Goal: Check status: Check status

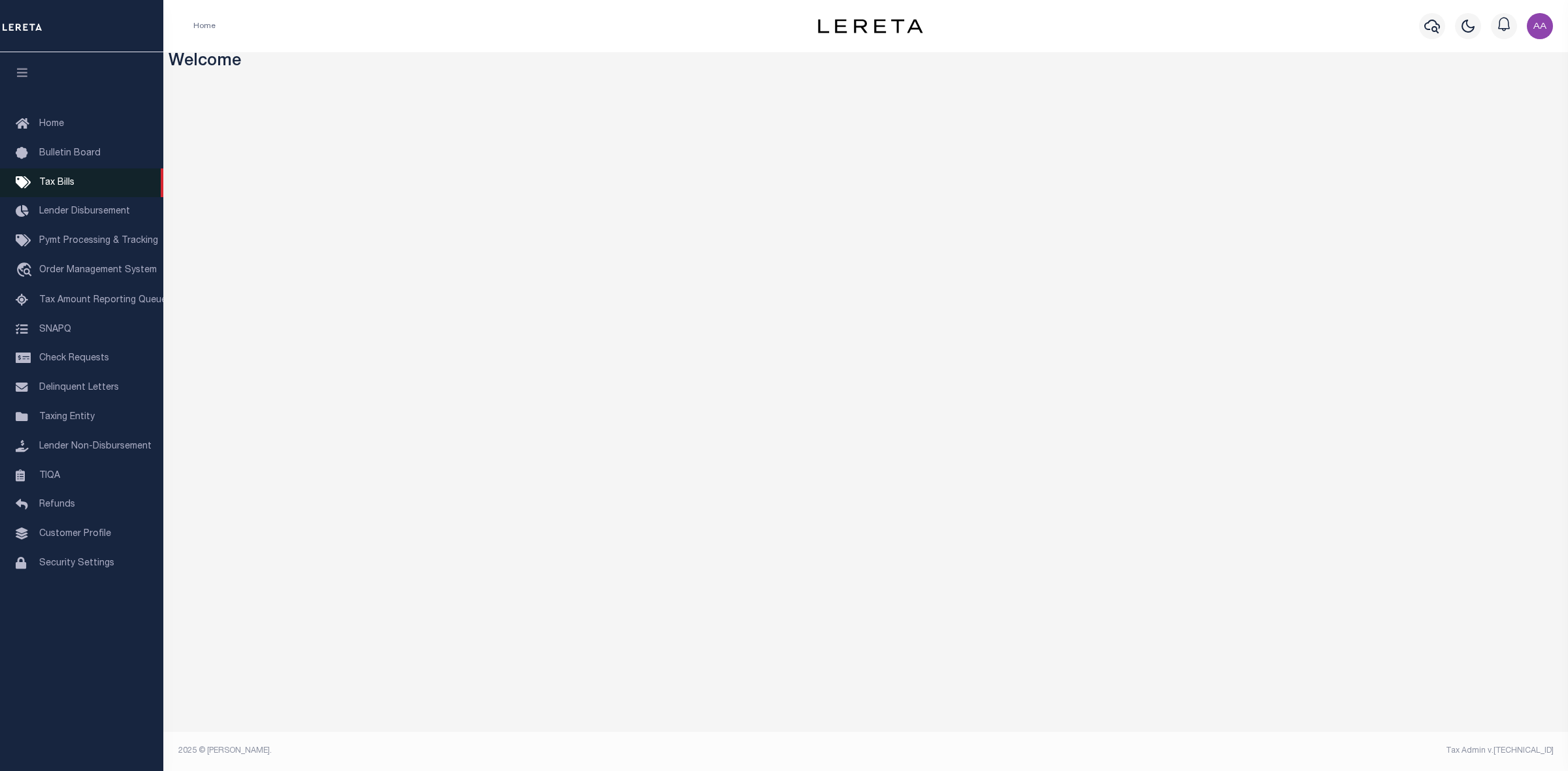
click at [66, 184] on span "Tax Bills" at bounding box center [57, 182] width 35 height 9
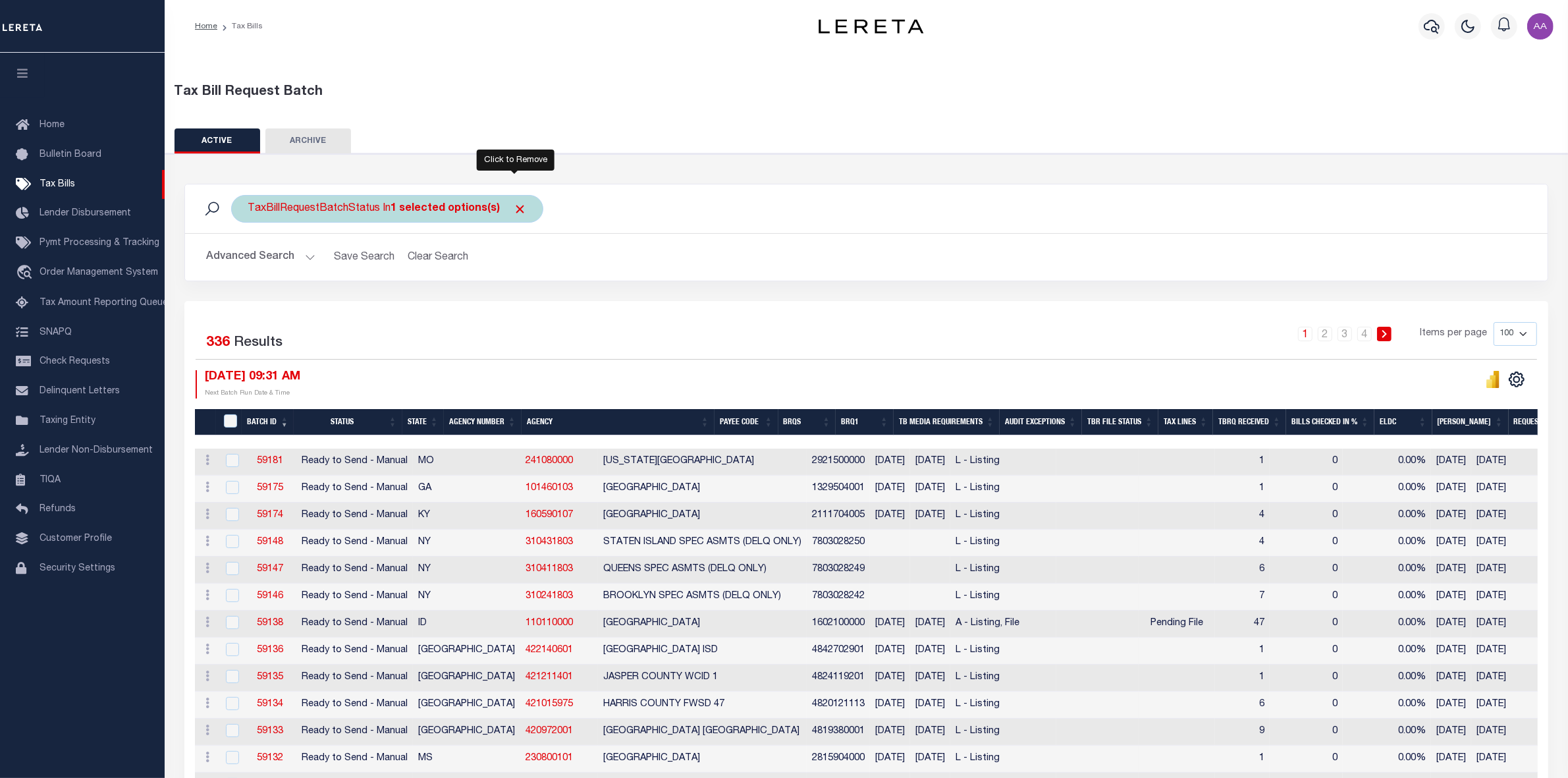
click at [520, 206] on span "Click to Remove" at bounding box center [519, 209] width 14 height 14
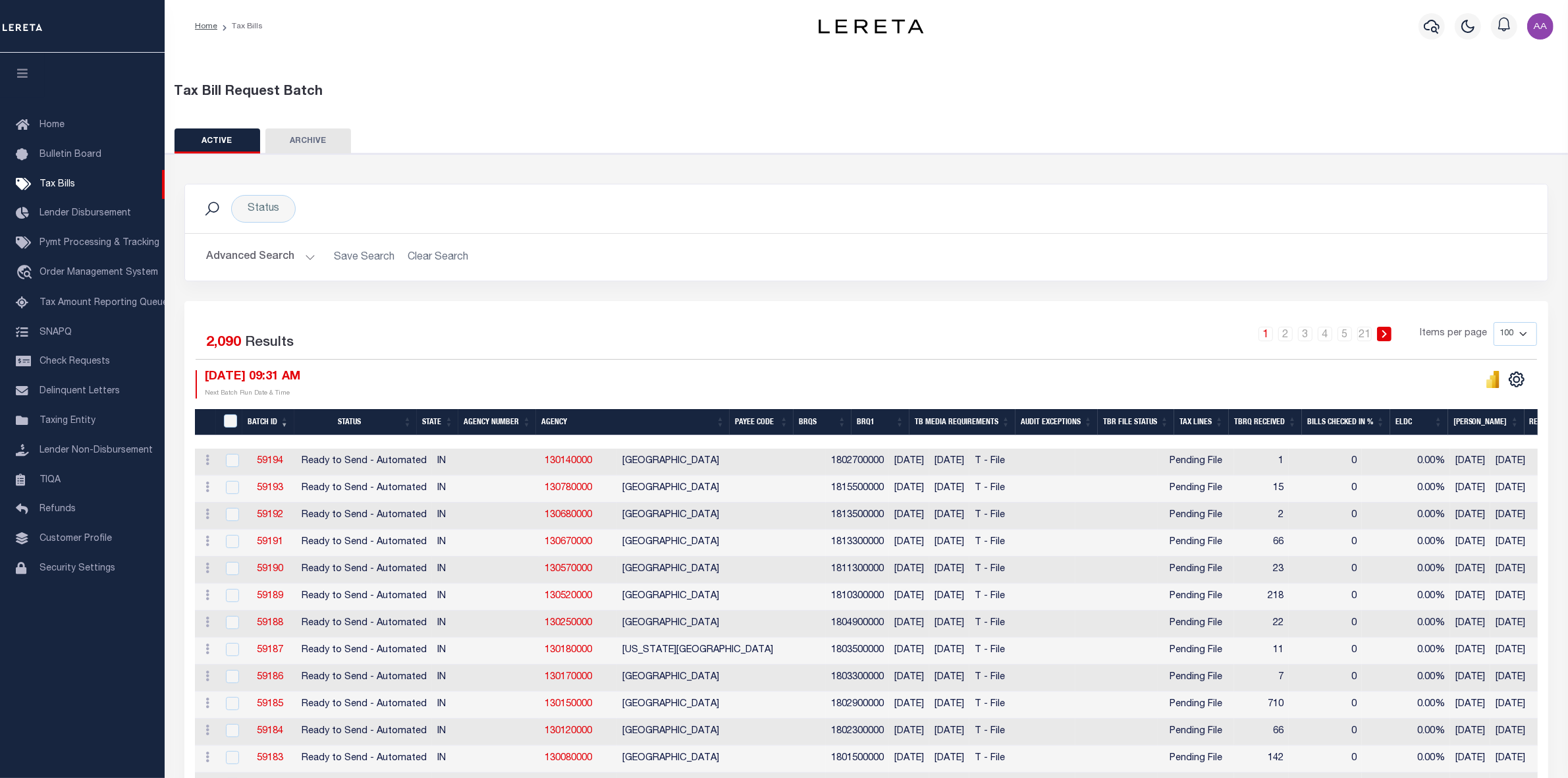
click at [252, 250] on button "Advanced Search" at bounding box center [261, 258] width 110 height 26
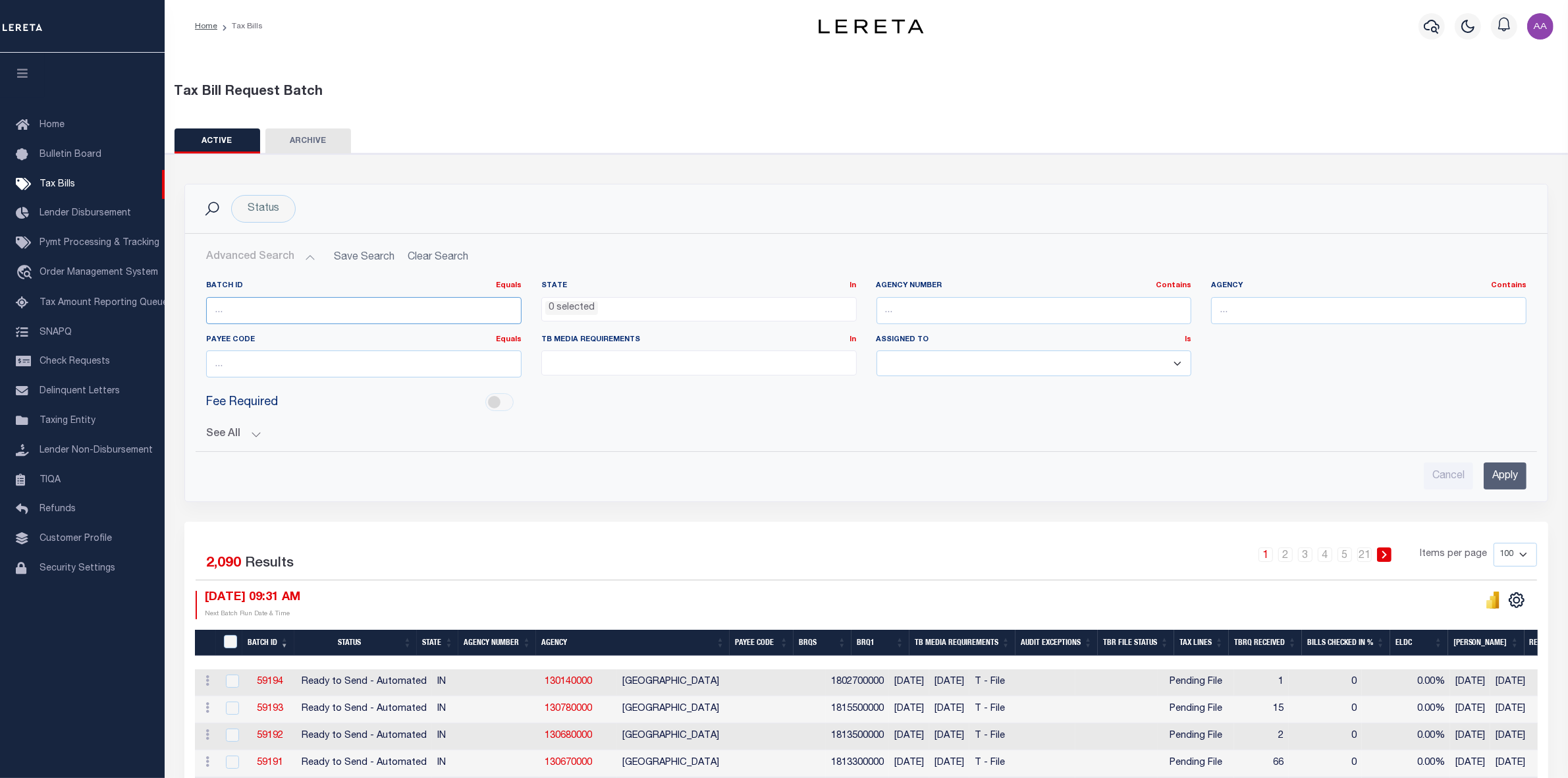
click at [332, 310] on input "number" at bounding box center [364, 310] width 315 height 27
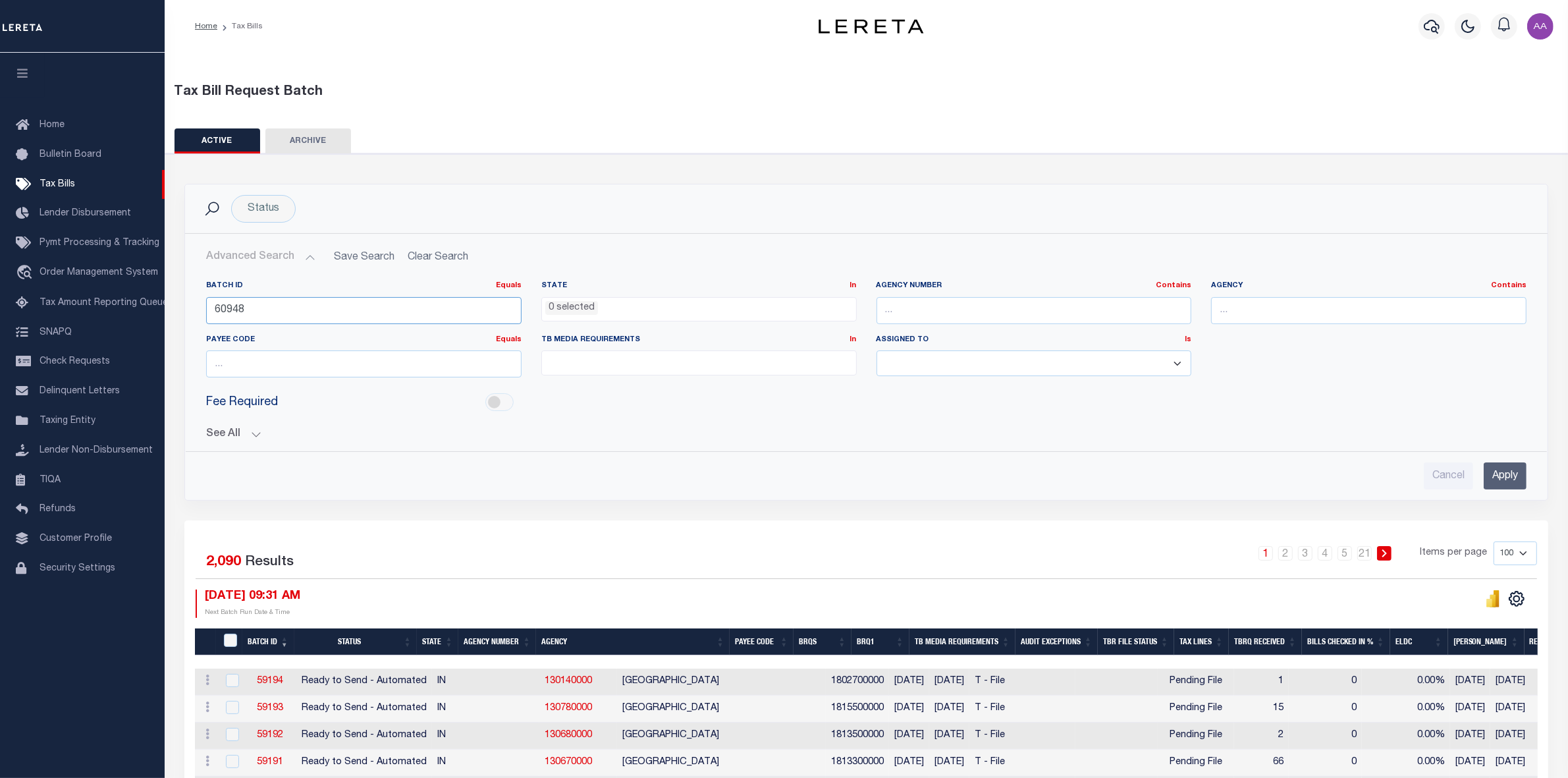
type input "60948"
click at [1515, 472] on input "Apply" at bounding box center [1505, 476] width 43 height 27
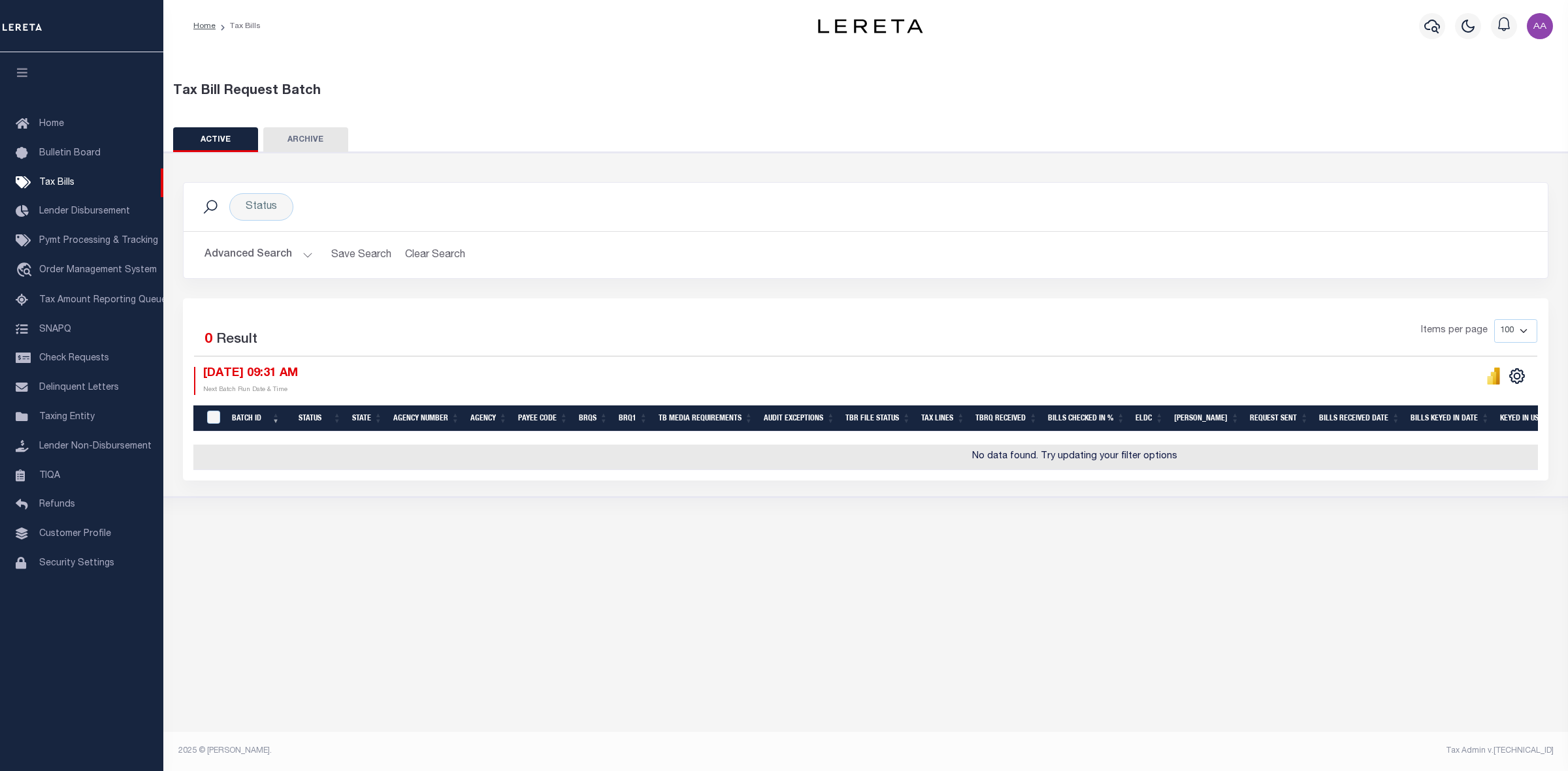
click at [311, 138] on button "ARCHIVE" at bounding box center [306, 139] width 85 height 25
select select
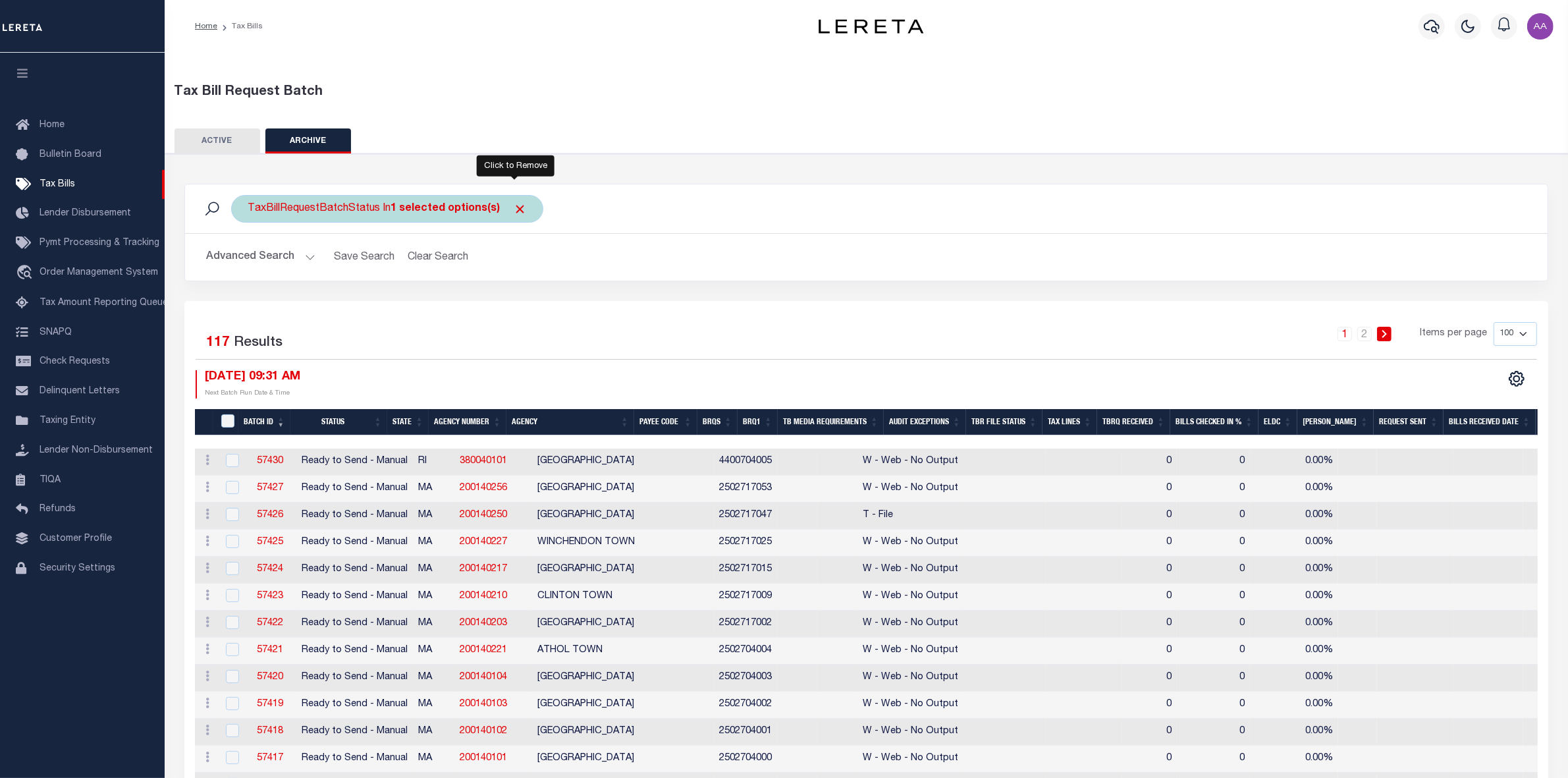
click at [519, 211] on span "Click to Remove" at bounding box center [519, 209] width 14 height 14
click at [291, 261] on button "Advanced Search" at bounding box center [261, 258] width 110 height 26
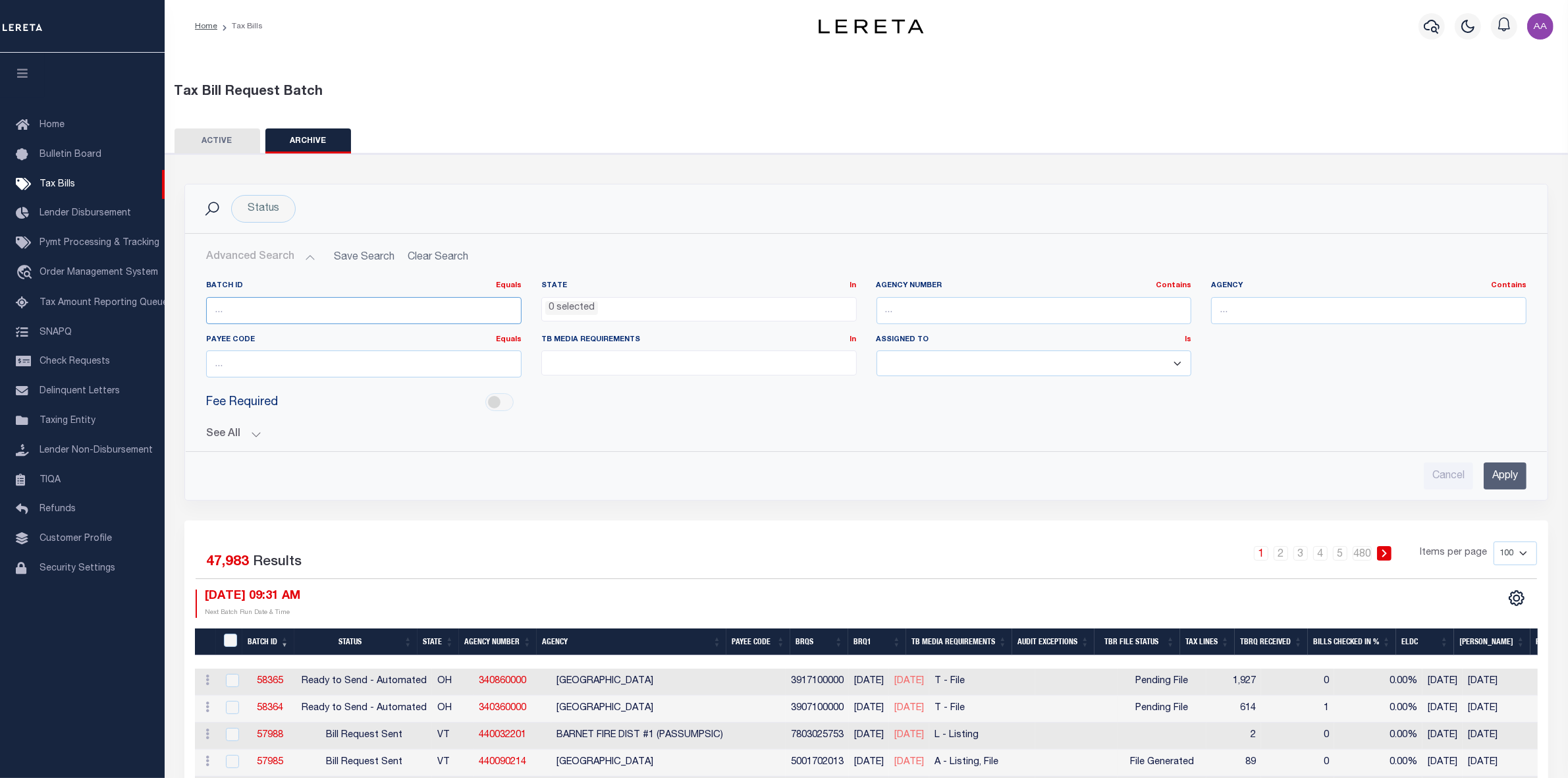
click at [333, 310] on input "number" at bounding box center [364, 310] width 315 height 27
type input "60948"
click at [1503, 476] on input "Apply" at bounding box center [1505, 476] width 43 height 27
